Goal: Task Accomplishment & Management: Use online tool/utility

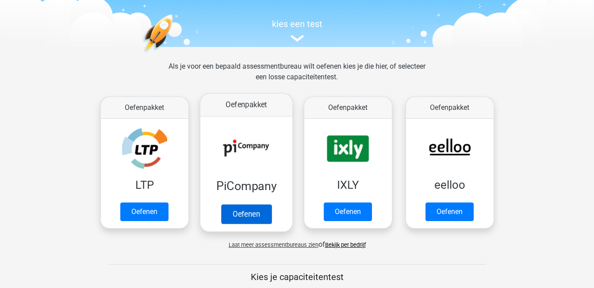
scroll to position [89, 0]
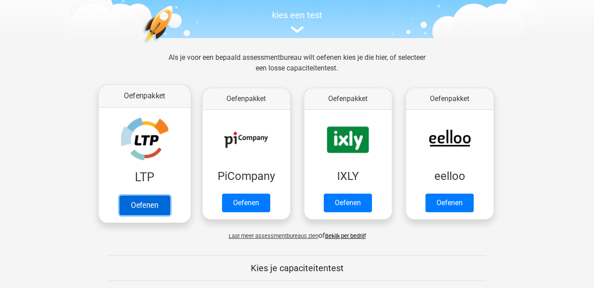
click at [154, 200] on link "Oefenen" at bounding box center [144, 204] width 50 height 19
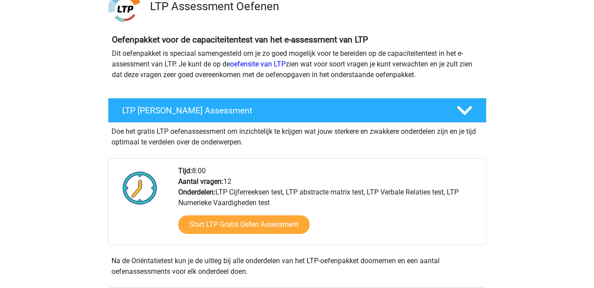
scroll to position [89, 0]
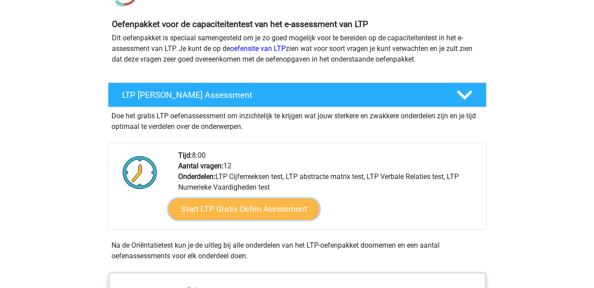
click at [276, 208] on link "Start LTP Gratis Oefen Assessment" at bounding box center [243, 208] width 151 height 21
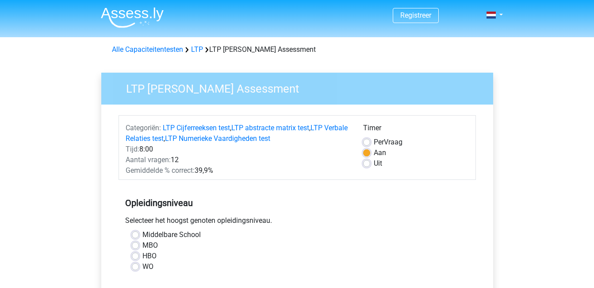
click at [142, 256] on label "HBO" at bounding box center [149, 255] width 14 height 11
click at [135, 256] on input "HBO" at bounding box center [135, 254] width 7 height 9
radio input "true"
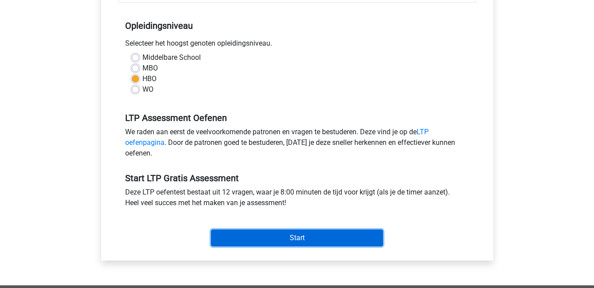
click at [295, 235] on input "Start" at bounding box center [297, 237] width 172 height 17
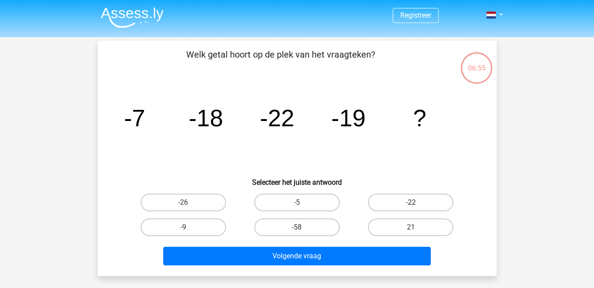
click at [408, 206] on label "-22" at bounding box center [410, 202] width 85 height 18
click at [411, 206] on input "-22" at bounding box center [414, 205] width 6 height 6
radio input "true"
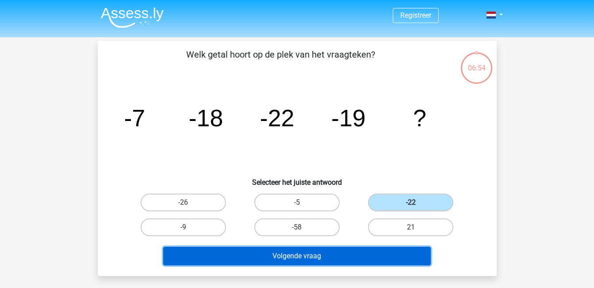
click at [348, 256] on button "Volgende vraag" at bounding box center [297, 255] width 268 height 19
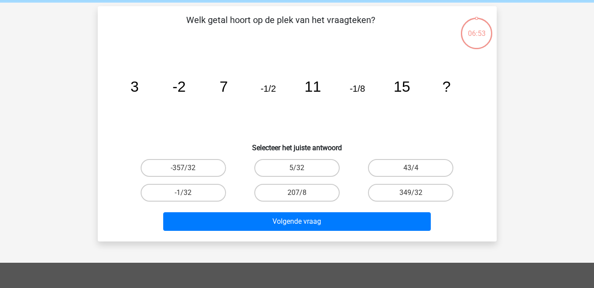
scroll to position [41, 0]
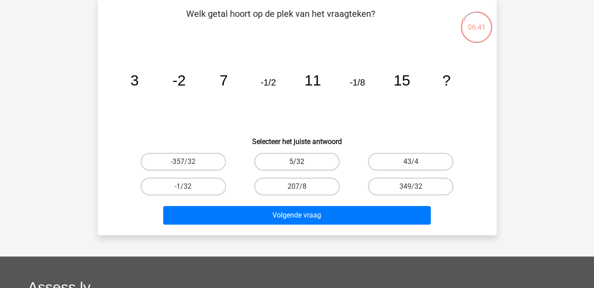
click at [318, 159] on label "5/32" at bounding box center [296, 162] width 85 height 18
click at [303, 162] on input "5/32" at bounding box center [300, 165] width 6 height 6
radio input "true"
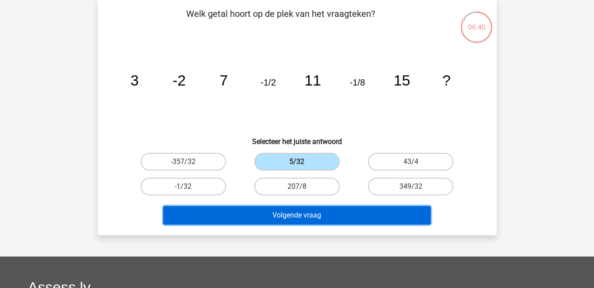
click at [297, 211] on button "Volgende vraag" at bounding box center [297, 215] width 268 height 19
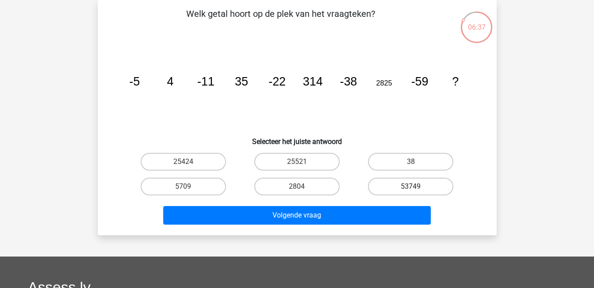
click at [389, 189] on label "53749" at bounding box center [410, 186] width 85 height 18
click at [411, 189] on input "53749" at bounding box center [414, 189] width 6 height 6
radio input "true"
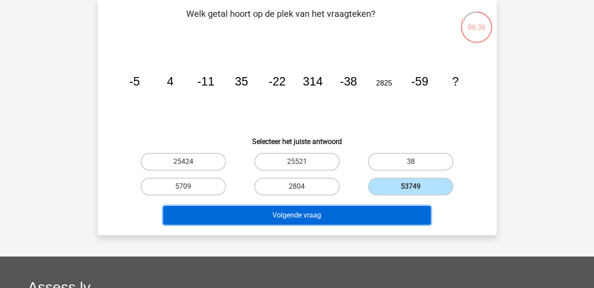
click at [366, 206] on button "Volgende vraag" at bounding box center [297, 215] width 268 height 19
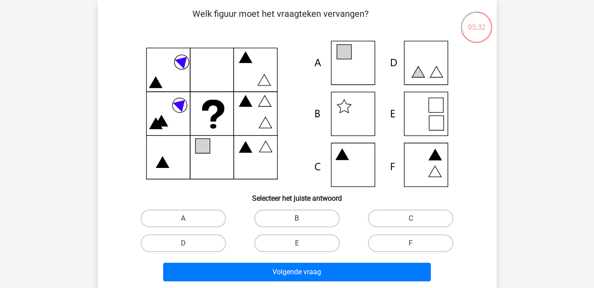
click at [352, 156] on icon at bounding box center [297, 114] width 357 height 146
click at [412, 215] on label "C" at bounding box center [410, 218] width 85 height 18
click at [412, 218] on input "C" at bounding box center [414, 221] width 6 height 6
radio input "true"
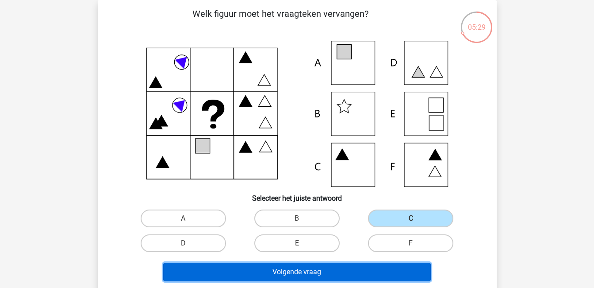
click at [343, 269] on button "Volgende vraag" at bounding box center [297, 271] width 268 height 19
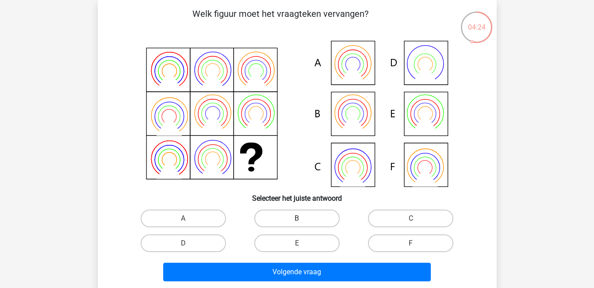
click at [307, 217] on label "B" at bounding box center [296, 218] width 85 height 18
click at [303, 218] on input "B" at bounding box center [300, 221] width 6 height 6
radio input "true"
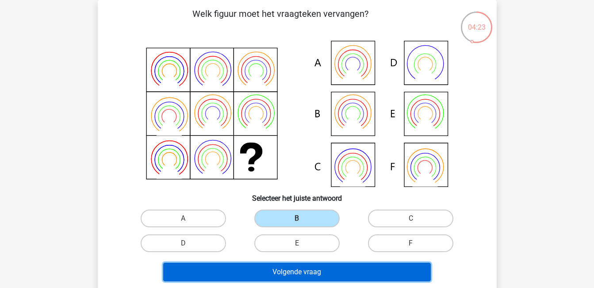
click at [299, 275] on button "Volgende vraag" at bounding box center [297, 271] width 268 height 19
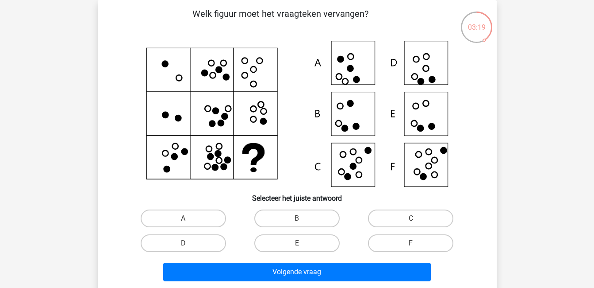
click at [414, 67] on icon at bounding box center [297, 114] width 357 height 146
click at [195, 242] on label "D" at bounding box center [183, 243] width 85 height 18
click at [189, 243] on input "D" at bounding box center [186, 246] width 6 height 6
radio input "true"
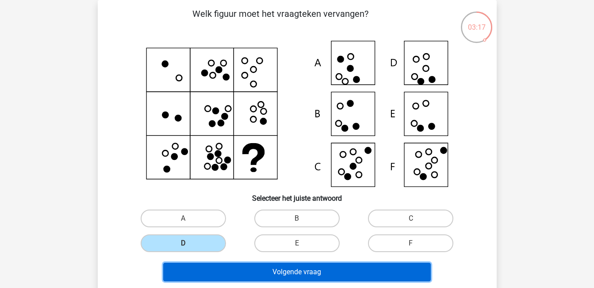
click at [227, 266] on button "Volgende vraag" at bounding box center [297, 271] width 268 height 19
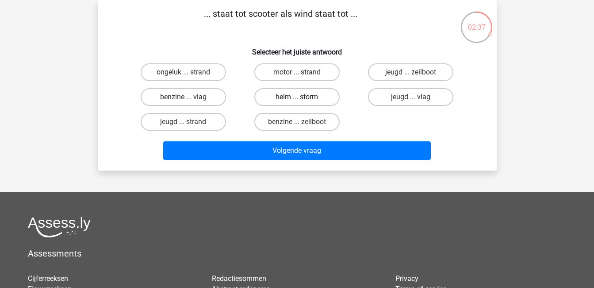
click at [283, 96] on label "helm ... storm" at bounding box center [296, 97] width 85 height 18
click at [297, 97] on input "helm ... storm" at bounding box center [300, 100] width 6 height 6
radio input "true"
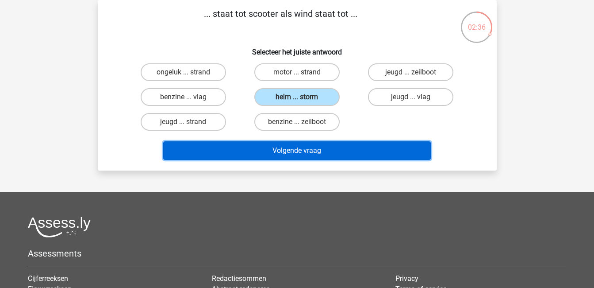
click at [300, 148] on button "Volgende vraag" at bounding box center [297, 150] width 268 height 19
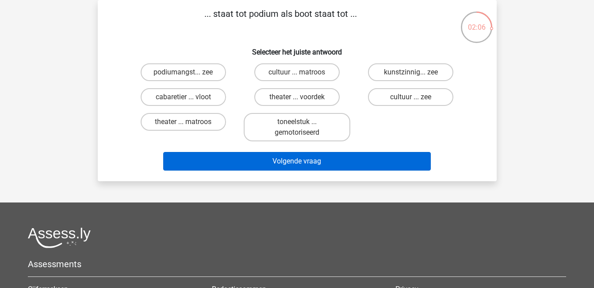
scroll to position [0, 0]
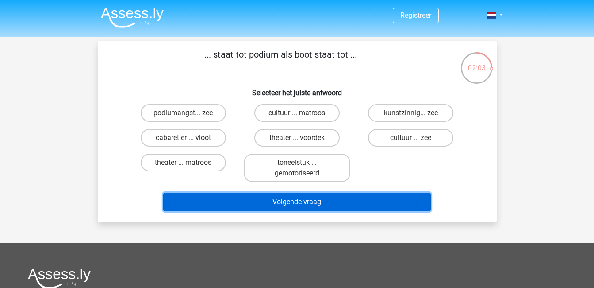
click at [373, 207] on button "Volgende vraag" at bounding box center [297, 201] width 268 height 19
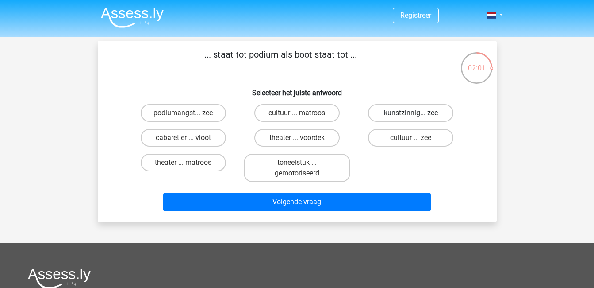
click at [409, 115] on label "kunstzinnig... zee" at bounding box center [410, 113] width 85 height 18
click at [411, 115] on input "kunstzinnig... zee" at bounding box center [414, 116] width 6 height 6
radio input "true"
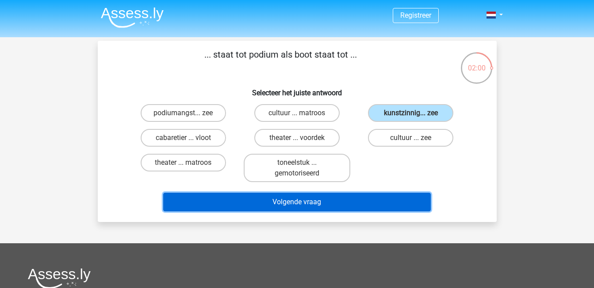
click at [363, 199] on button "Volgende vraag" at bounding box center [297, 201] width 268 height 19
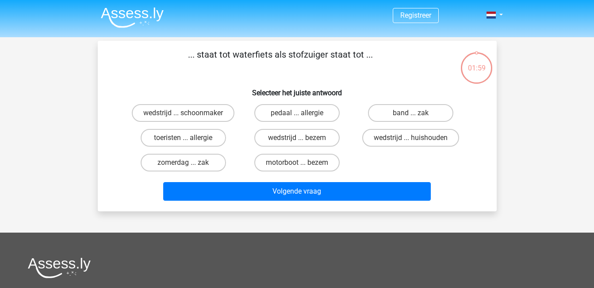
scroll to position [41, 0]
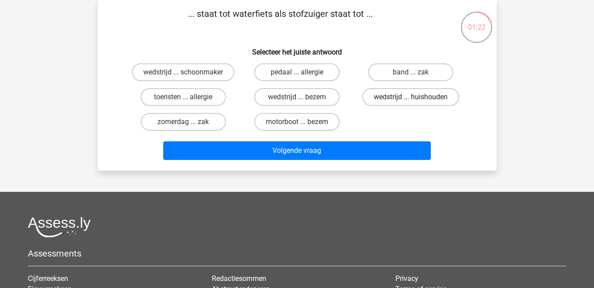
click at [403, 99] on label "wedstrijd ... huishouden" at bounding box center [410, 97] width 97 height 18
click at [411, 99] on input "wedstrijd ... huishouden" at bounding box center [414, 100] width 6 height 6
radio input "true"
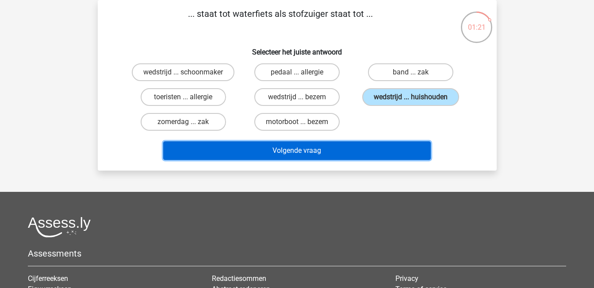
click at [336, 154] on button "Volgende vraag" at bounding box center [297, 150] width 268 height 19
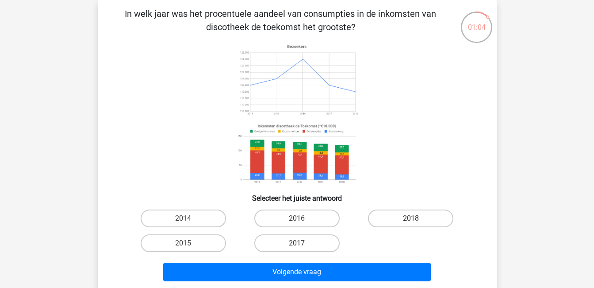
click at [409, 225] on label "2018" at bounding box center [410, 218] width 85 height 18
click at [411, 224] on input "2018" at bounding box center [414, 221] width 6 height 6
radio input "true"
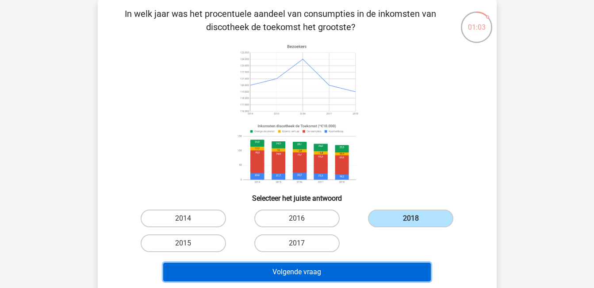
click at [343, 270] on button "Volgende vraag" at bounding box center [297, 271] width 268 height 19
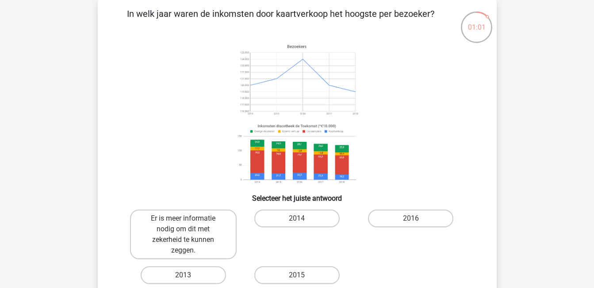
scroll to position [85, 0]
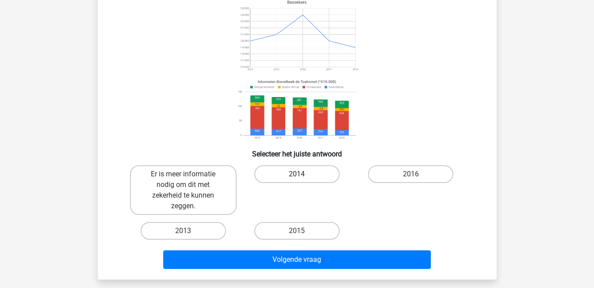
click at [300, 173] on label "2014" at bounding box center [296, 174] width 85 height 18
click at [300, 174] on input "2014" at bounding box center [300, 177] width 6 height 6
radio input "true"
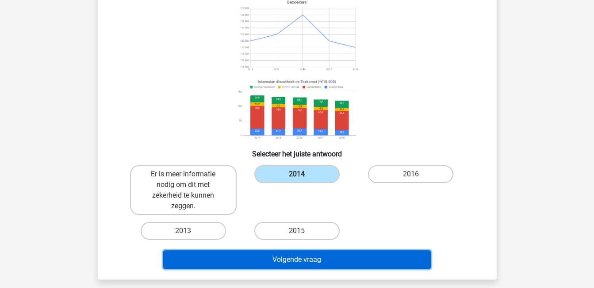
click at [293, 254] on button "Volgende vraag" at bounding box center [297, 259] width 268 height 19
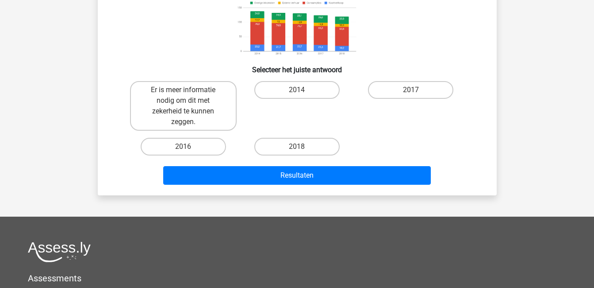
scroll to position [173, 0]
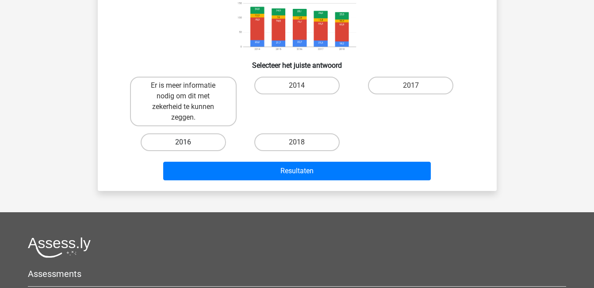
click at [209, 144] on label "2016" at bounding box center [183, 142] width 85 height 18
click at [189, 144] on input "2016" at bounding box center [186, 145] width 6 height 6
radio input "true"
click at [178, 106] on label "Er is meer informatie nodig om dit met zekerheid te kunnen zeggen." at bounding box center [183, 102] width 107 height 50
click at [183, 91] on input "Er is meer informatie nodig om dit met zekerheid te kunnen zeggen." at bounding box center [186, 88] width 6 height 6
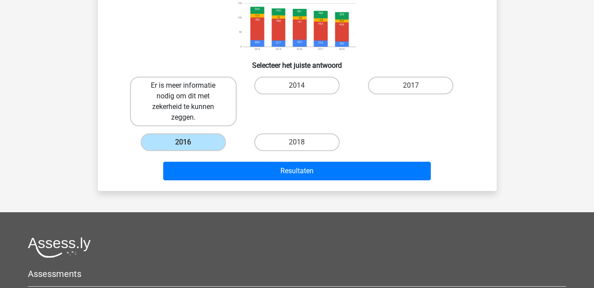
radio input "true"
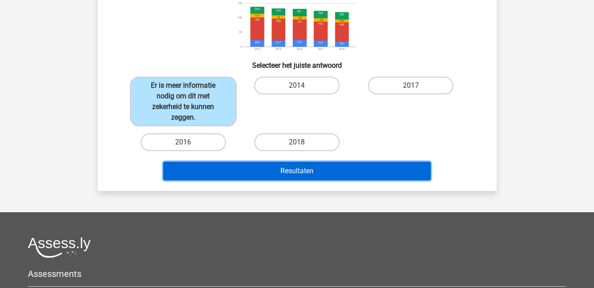
click at [237, 168] on button "Resultaten" at bounding box center [297, 171] width 268 height 19
